Goal: Information Seeking & Learning: Find specific fact

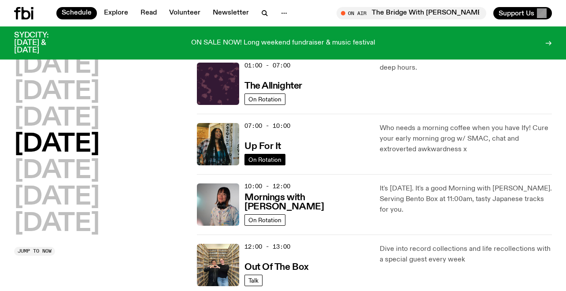
scroll to position [23, 0]
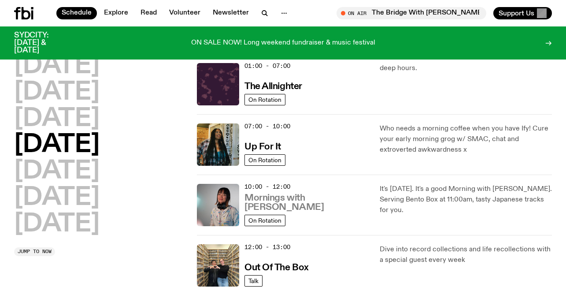
click at [287, 206] on h3 "Mornings with [PERSON_NAME]" at bounding box center [306, 202] width 125 height 18
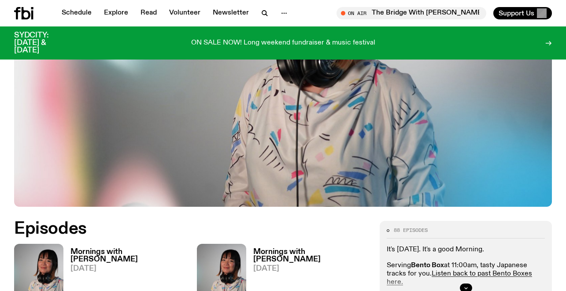
scroll to position [259, 0]
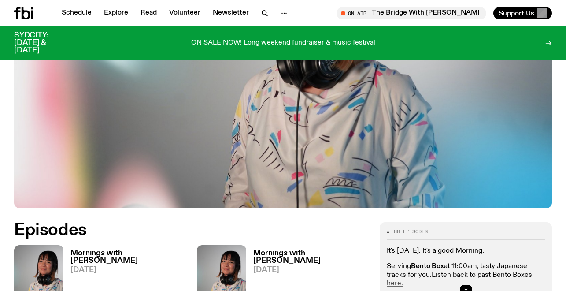
click at [94, 249] on h3 "Mornings with [PERSON_NAME]" at bounding box center [128, 256] width 116 height 15
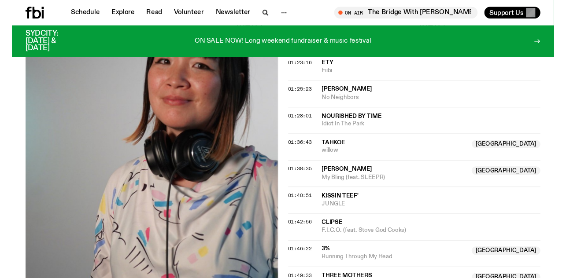
scroll to position [804, 0]
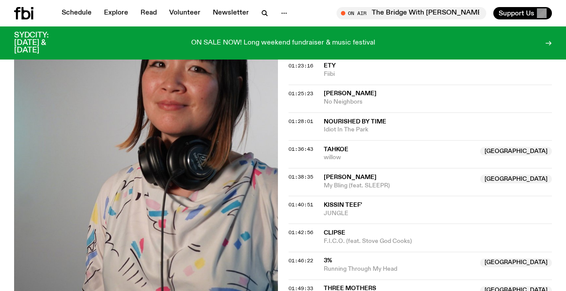
click at [339, 174] on span "[PERSON_NAME]" at bounding box center [350, 177] width 53 height 6
click at [336, 174] on span "[PERSON_NAME]" at bounding box center [350, 177] width 53 height 6
click at [341, 202] on span "kissin teef'" at bounding box center [343, 205] width 38 height 6
drag, startPoint x: 357, startPoint y: 161, endPoint x: 321, endPoint y: 150, distance: 37.3
click at [321, 196] on div "01:40:51 kissin teef' JUNGLE" at bounding box center [420, 210] width 264 height 28
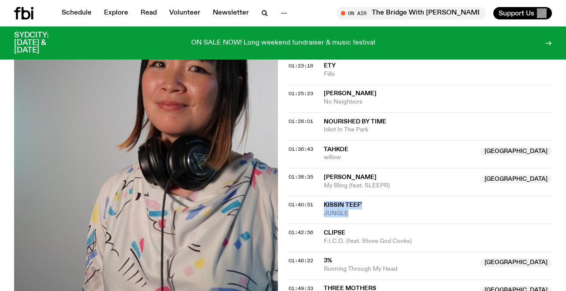
copy div "kissin teef' JUNGLE"
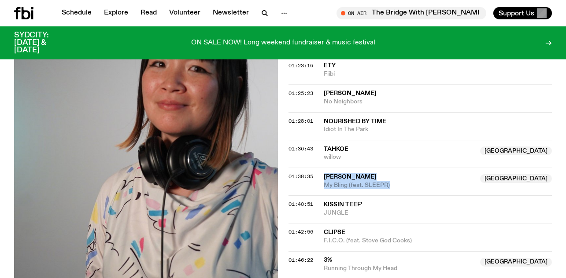
drag, startPoint x: 392, startPoint y: 130, endPoint x: 323, endPoint y: 121, distance: 69.8
click at [323, 168] on div "01:38:35 [PERSON_NAME] NSW My Bling (feat. [GEOGRAPHIC_DATA]) [GEOGRAPHIC_DATA]" at bounding box center [420, 182] width 264 height 28
copy div "[PERSON_NAME] NSW My Bling (feat. SLEEPR)"
drag, startPoint x: 348, startPoint y: 103, endPoint x: 322, endPoint y: 94, distance: 28.1
click at [322, 140] on div "01:36:43 Tahkoe [GEOGRAPHIC_DATA] [GEOGRAPHIC_DATA]" at bounding box center [420, 154] width 264 height 28
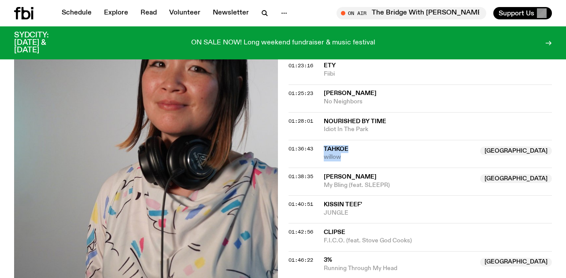
copy div "Tahkoe [GEOGRAPHIC_DATA] willow"
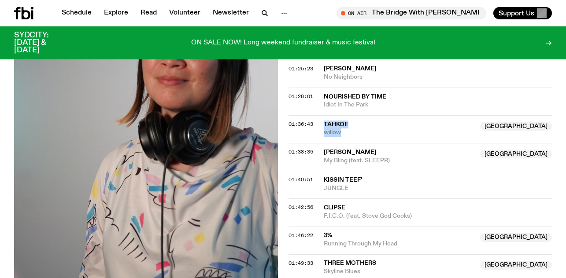
scroll to position [831, 0]
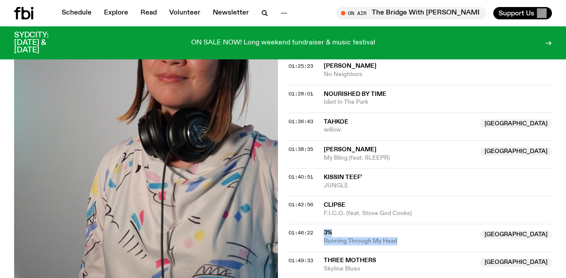
drag, startPoint x: 402, startPoint y: 183, endPoint x: 321, endPoint y: 173, distance: 82.0
click at [321, 224] on div "01:46:22 3% [GEOGRAPHIC_DATA] Running Through My Head [GEOGRAPHIC_DATA]" at bounding box center [420, 238] width 264 height 28
copy div "3% [GEOGRAPHIC_DATA] Running Through My Head"
